Goal: Task Accomplishment & Management: Use online tool/utility

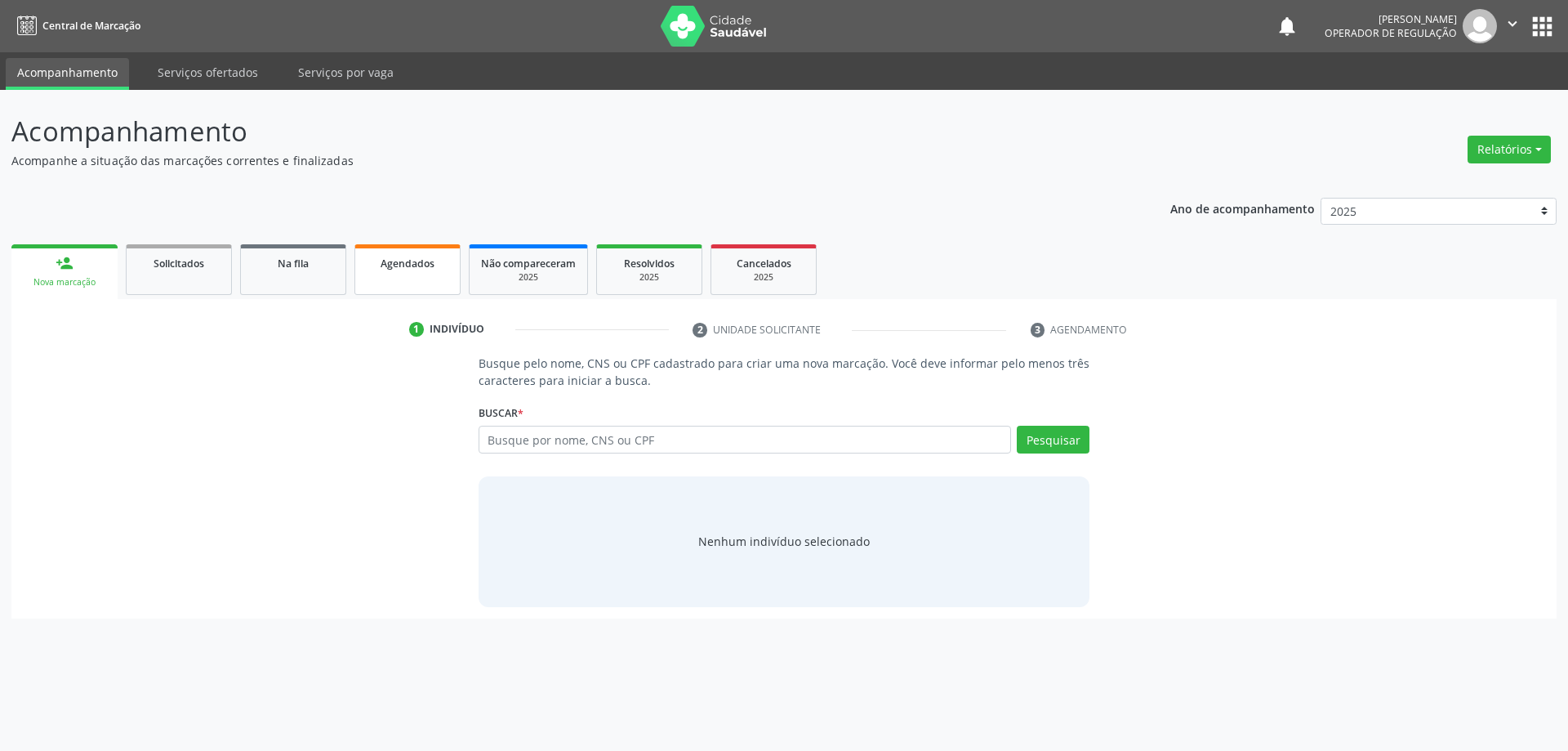
click at [390, 268] on span "Agendados" at bounding box center [407, 263] width 54 height 14
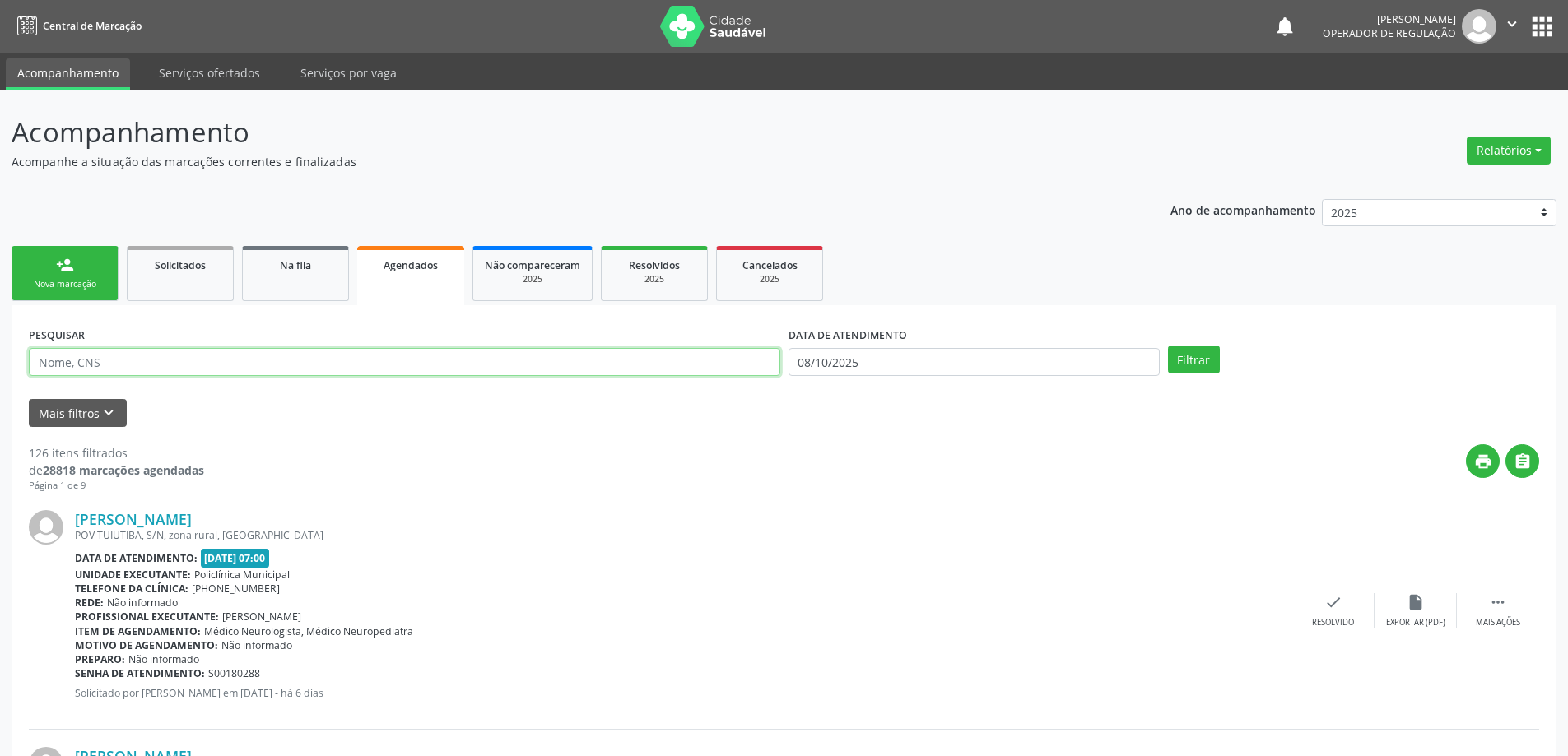
click at [514, 362] on input "text" at bounding box center [404, 362] width 751 height 28
click at [1168, 346] on button "Filtrar" at bounding box center [1194, 359] width 52 height 28
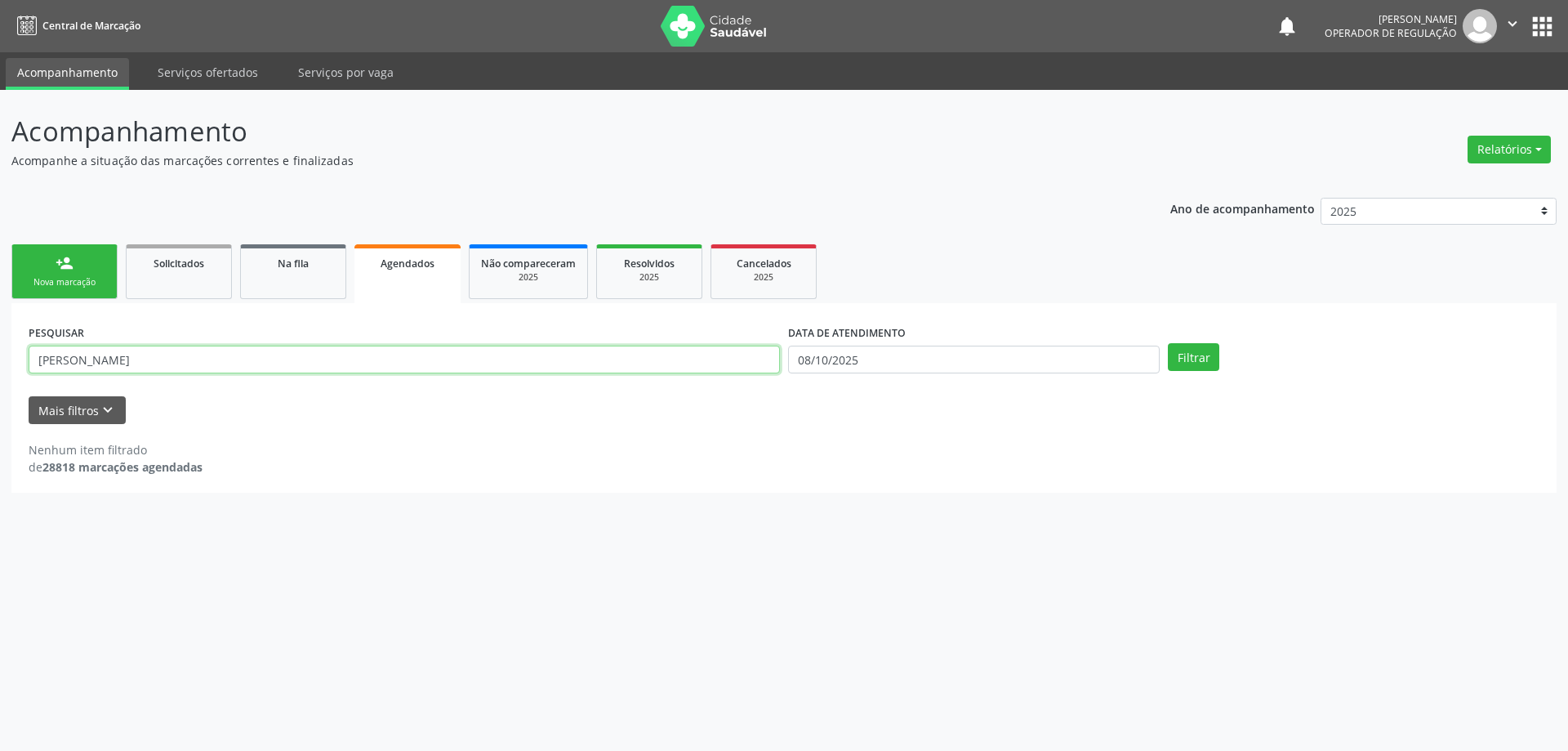
click at [146, 362] on input "[PERSON_NAME]" at bounding box center [404, 359] width 752 height 28
type input "e"
type input "[PERSON_NAME]"
click at [879, 360] on input "08/10/2025" at bounding box center [974, 359] width 372 height 28
click at [899, 508] on span "15" at bounding box center [908, 508] width 32 height 32
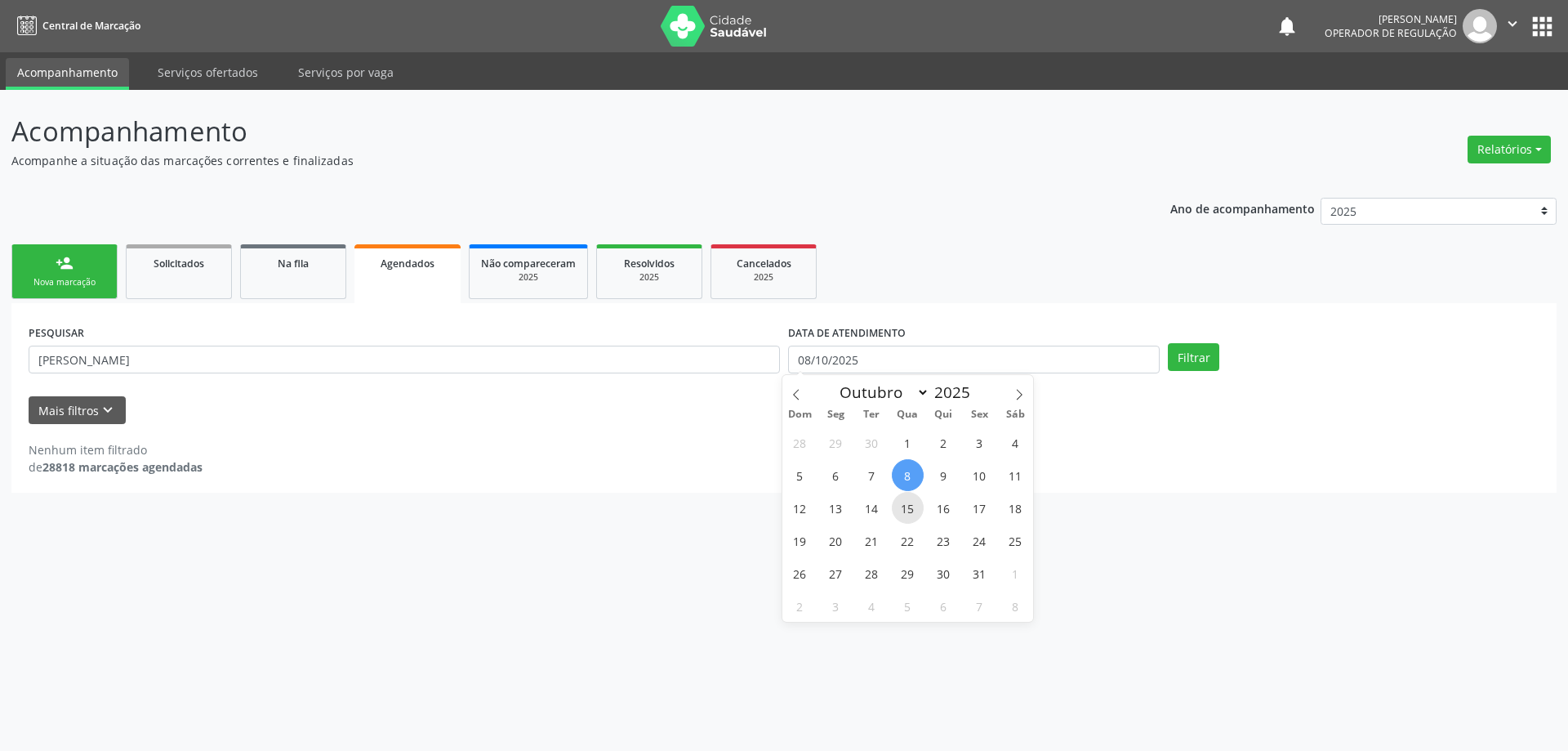
type input "[DATE]"
click at [1201, 359] on button "Filtrar" at bounding box center [1194, 357] width 52 height 28
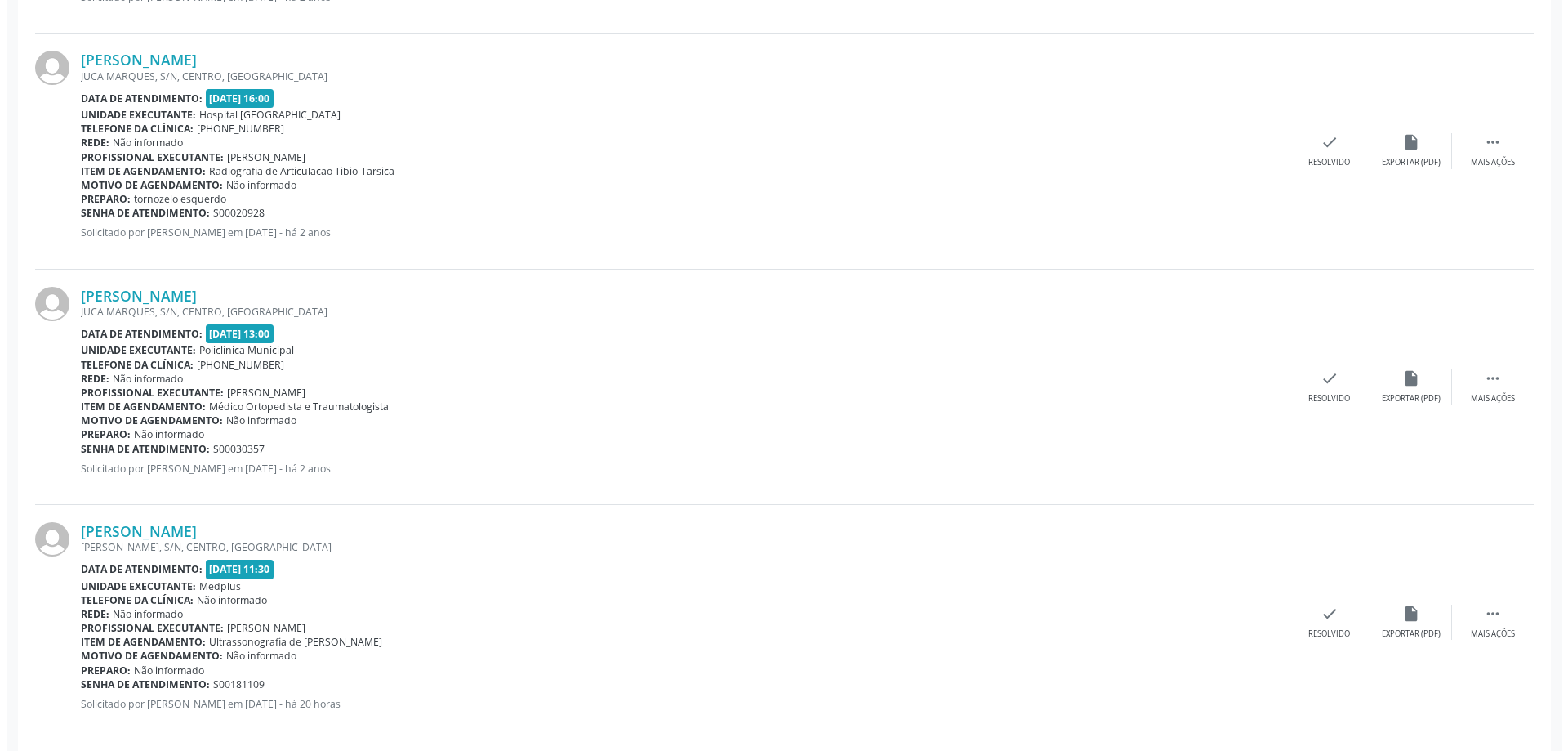
scroll to position [708, 0]
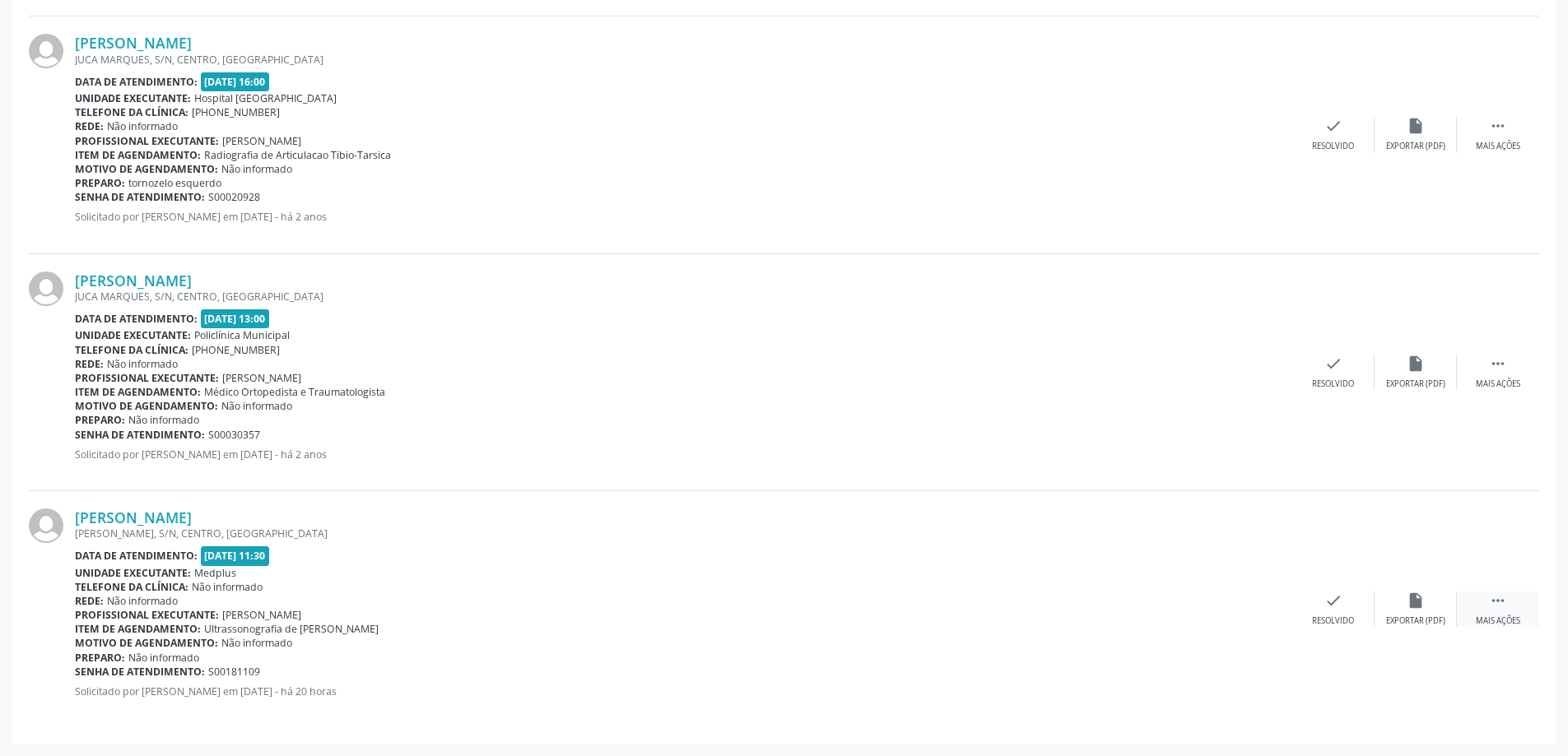
click at [1487, 607] on div " Mais ações" at bounding box center [1497, 609] width 82 height 35
click at [1250, 595] on icon "cancel" at bounding box center [1251, 601] width 18 height 18
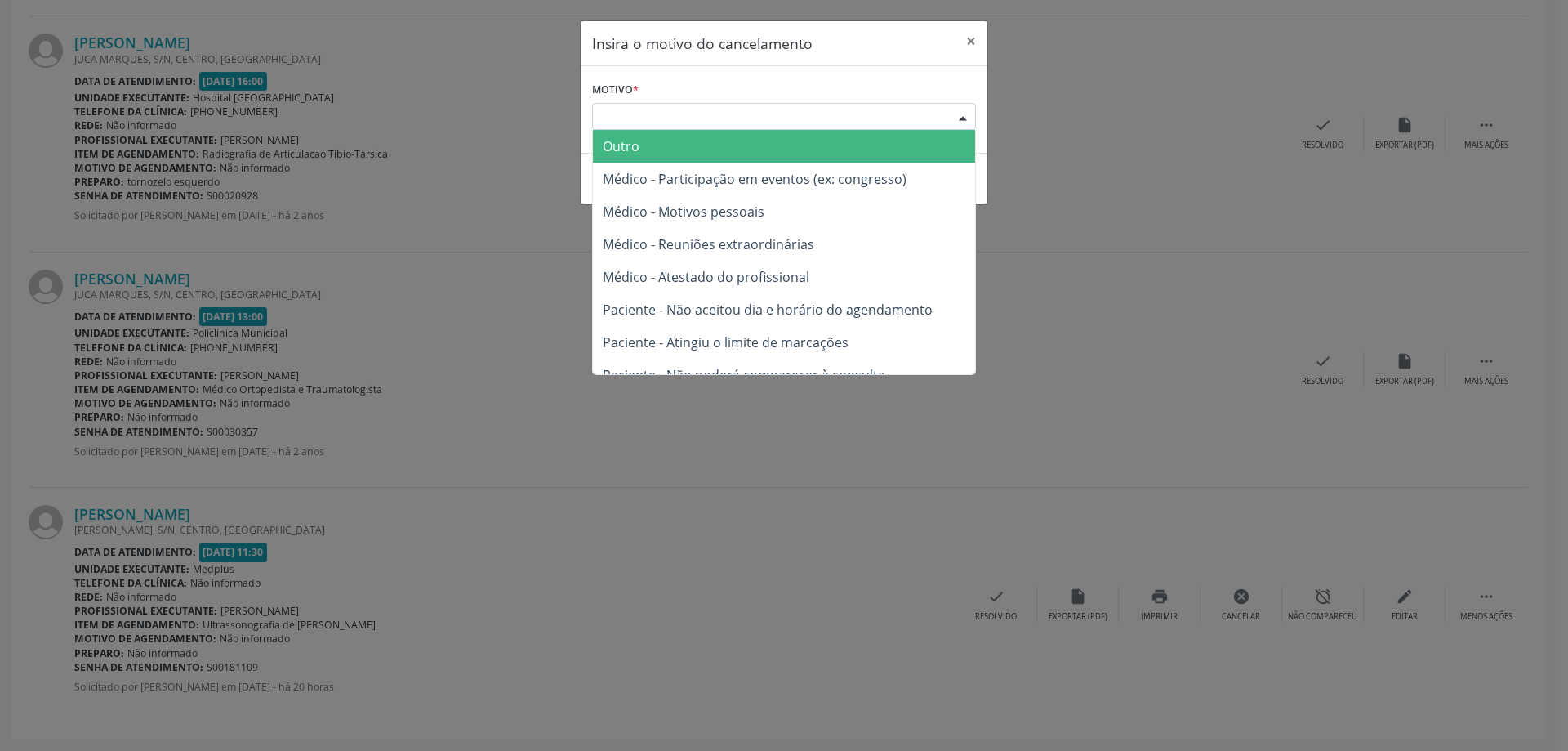
click at [964, 118] on div at bounding box center [962, 118] width 24 height 28
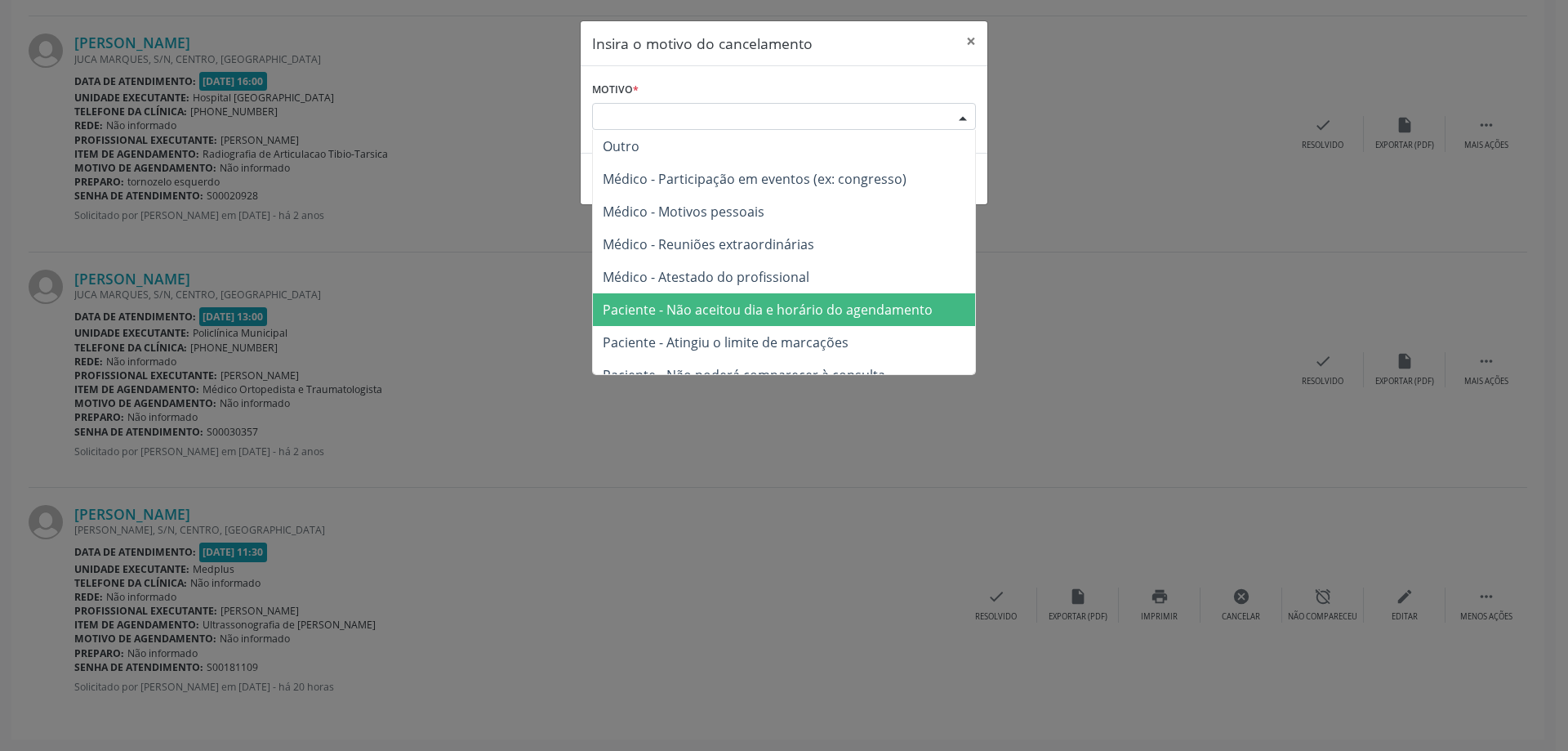
click at [640, 303] on span "Paciente - Não aceitou dia e horário do agendamento" at bounding box center [767, 310] width 330 height 18
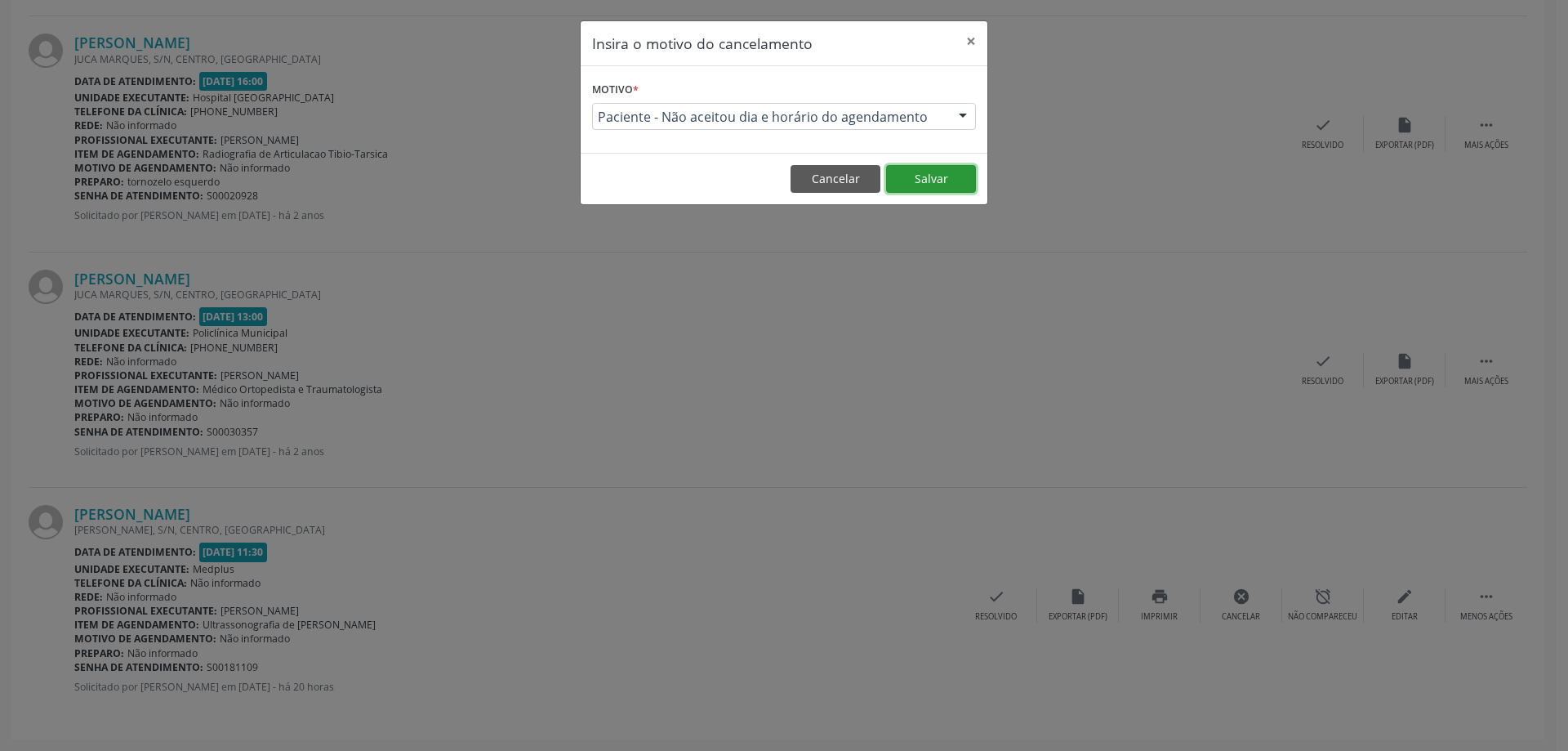
click at [909, 171] on button "Salvar" at bounding box center [931, 178] width 90 height 28
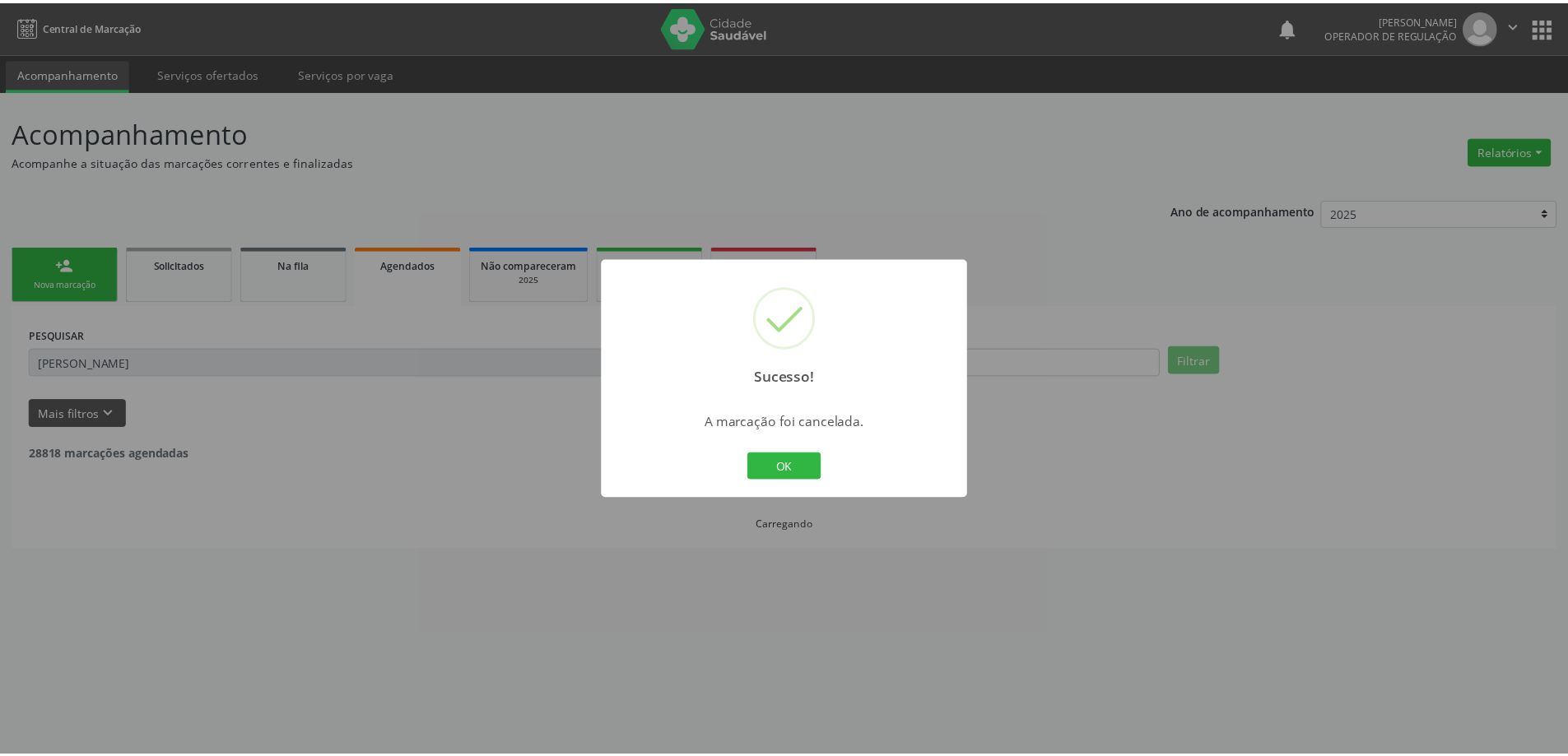
scroll to position [0, 0]
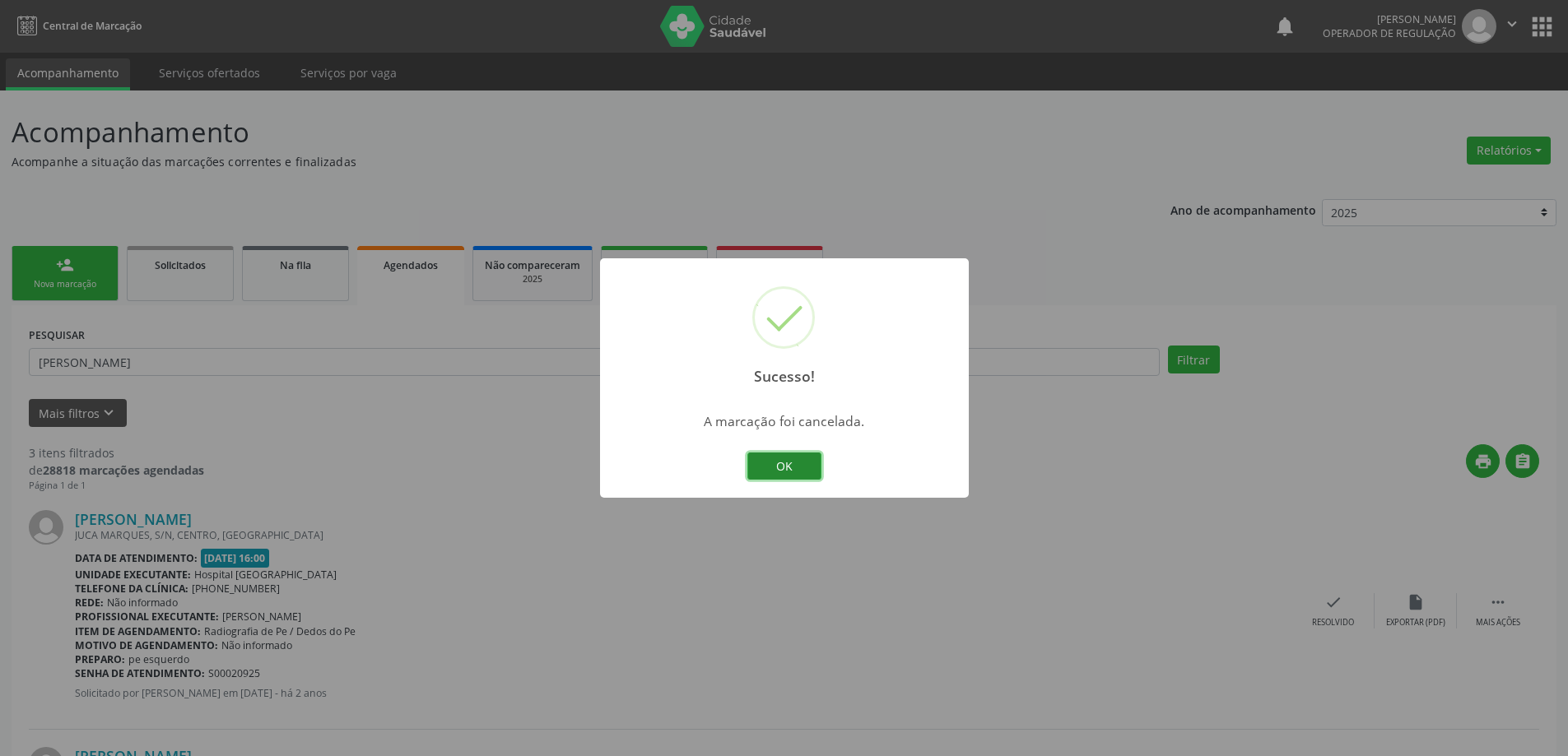
click at [787, 461] on button "OK" at bounding box center [784, 466] width 74 height 28
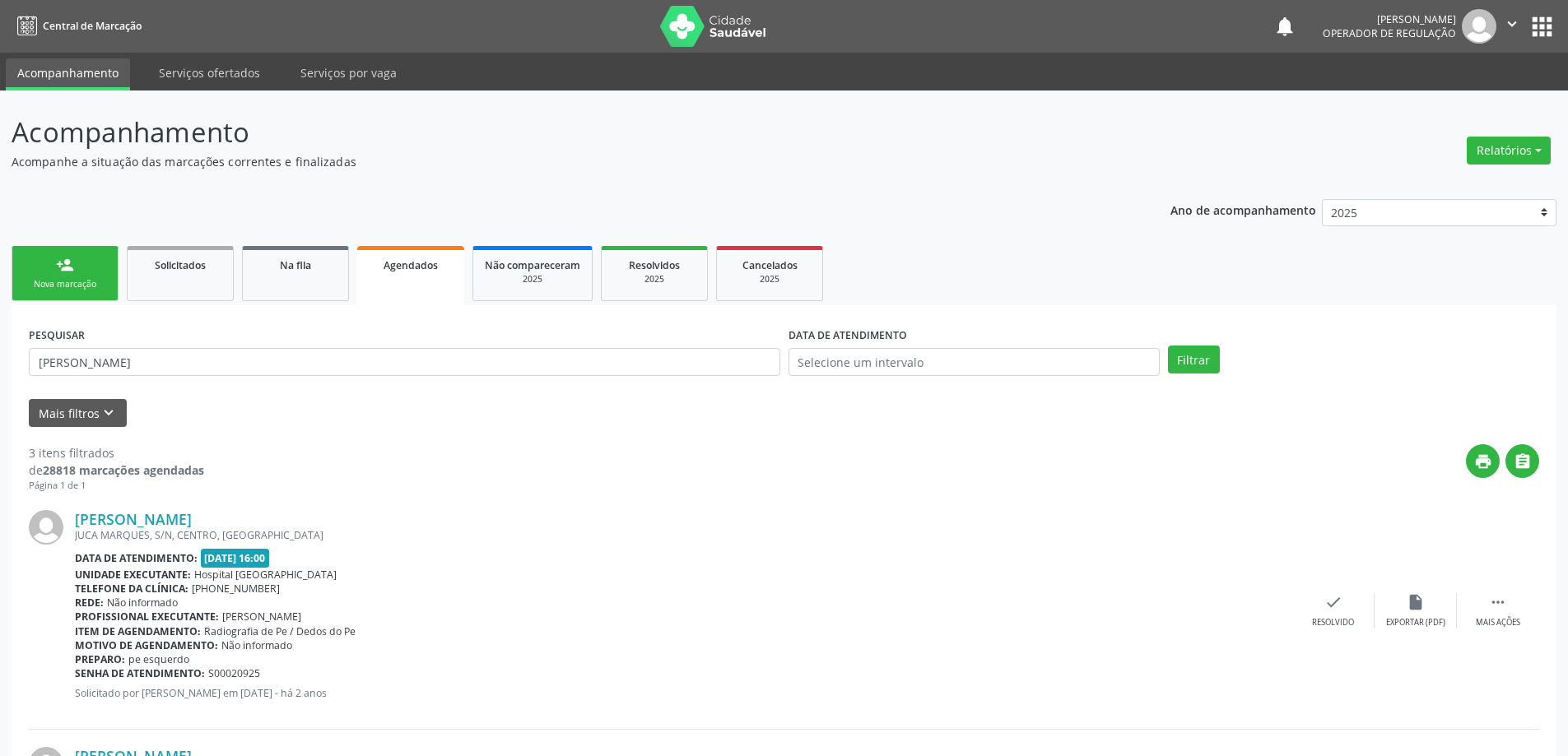
click at [1518, 27] on icon "" at bounding box center [1512, 24] width 18 height 18
click at [1453, 102] on link "Sair" at bounding box center [1469, 100] width 113 height 23
